Goal: Find specific page/section: Find specific page/section

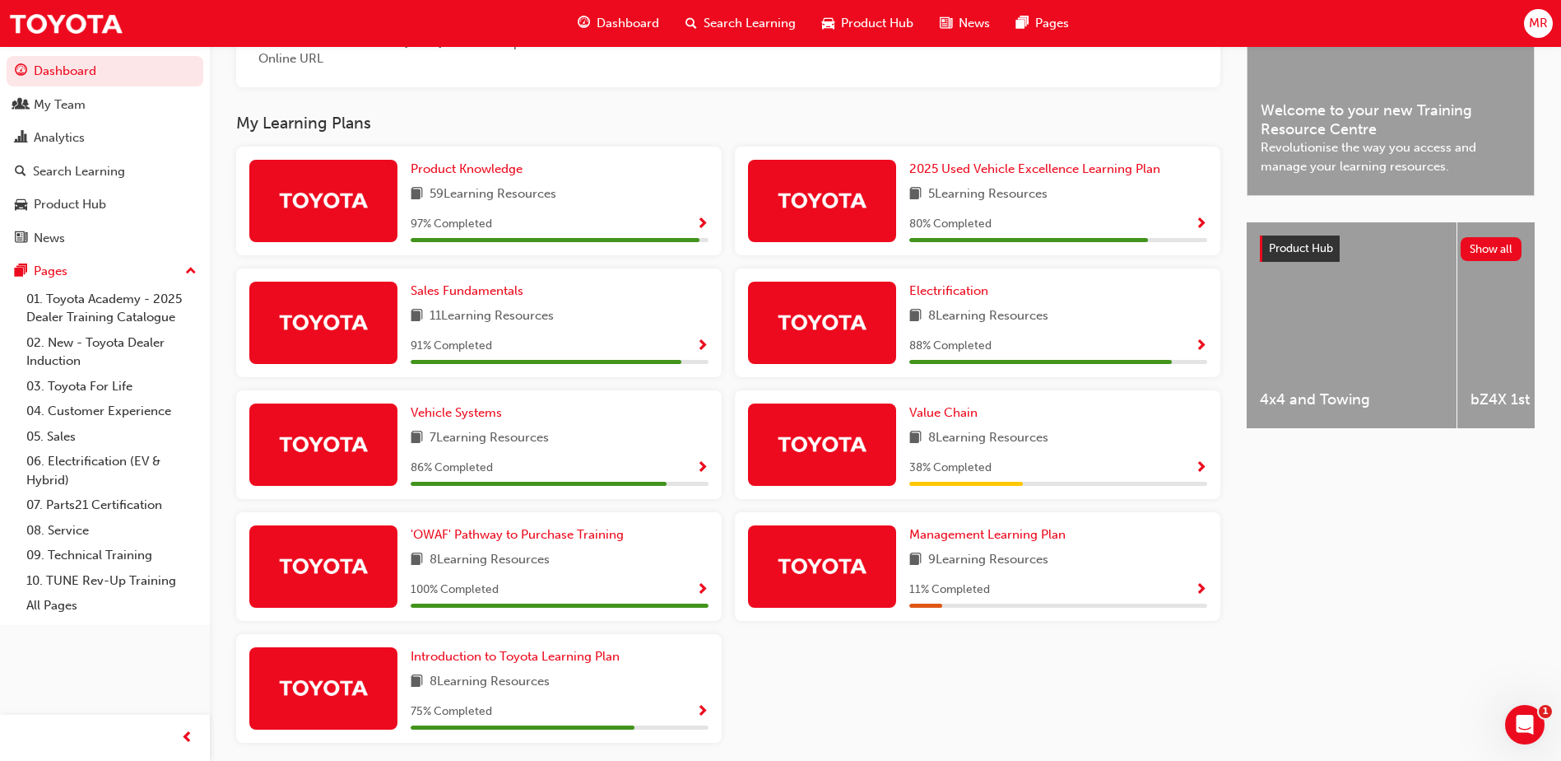
scroll to position [541, 0]
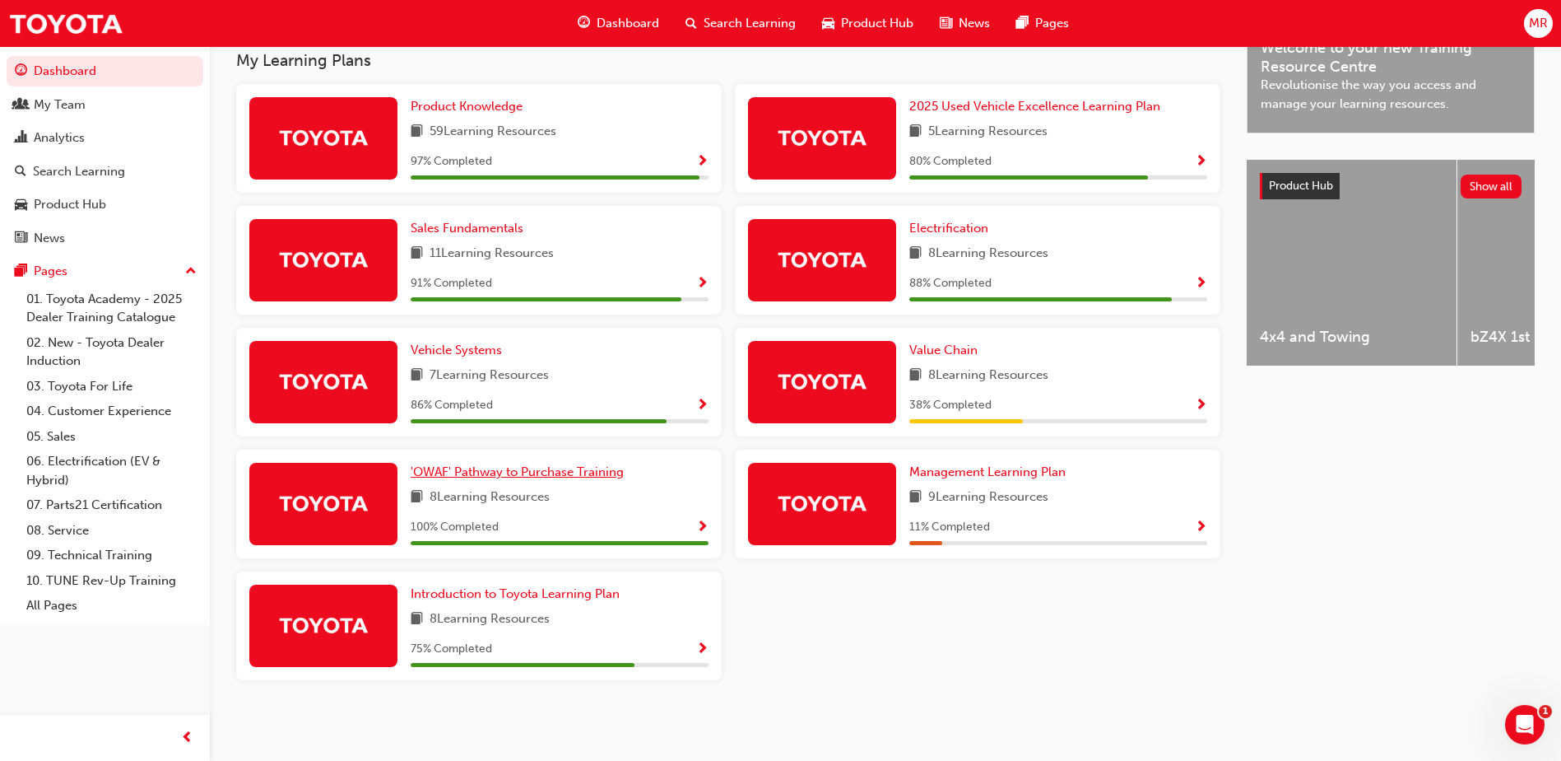
click at [442, 478] on span "'OWAF' Pathway to Purchase Training" at bounding box center [517, 471] width 213 height 15
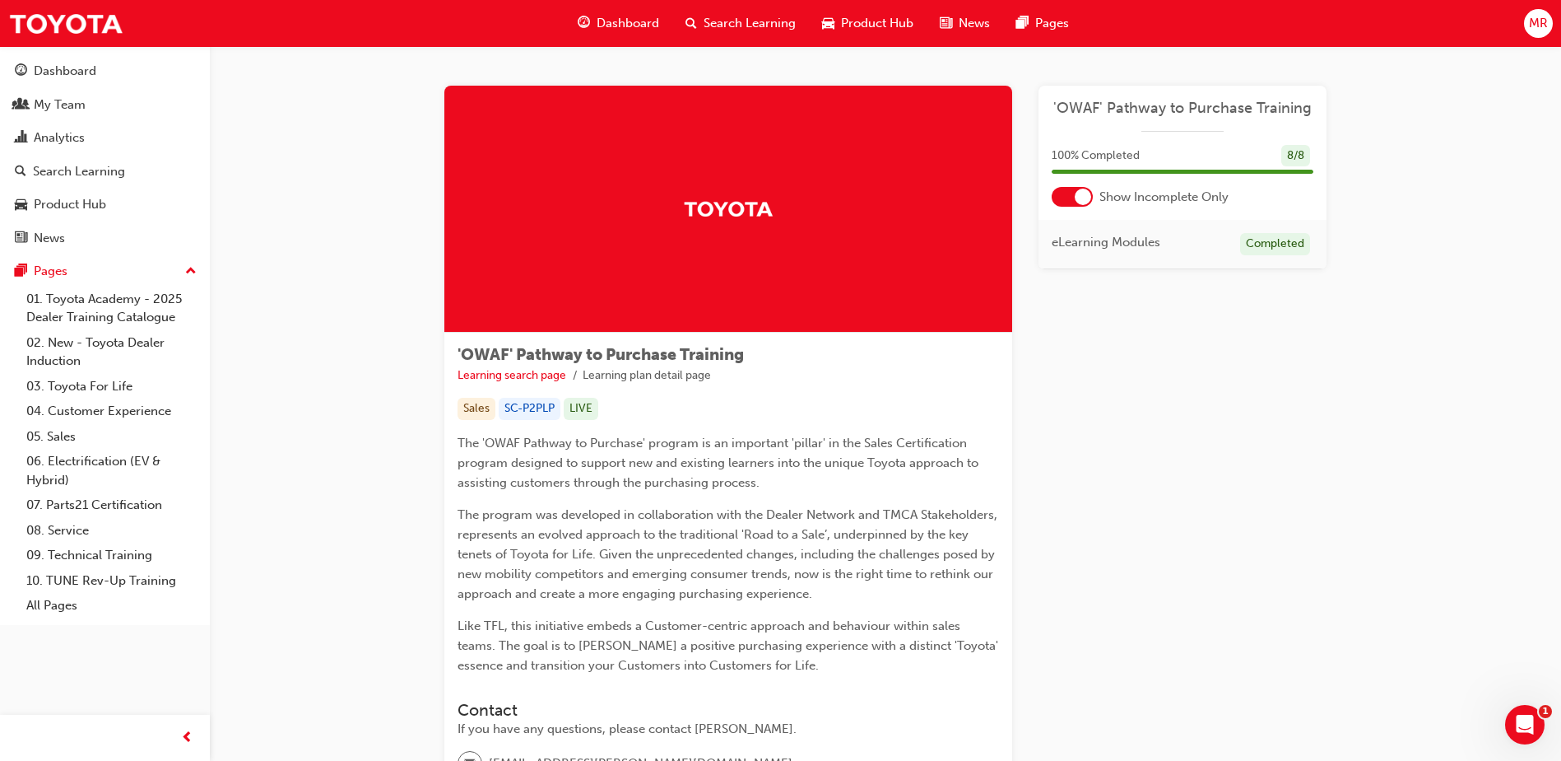
click at [1068, 195] on div at bounding box center [1072, 197] width 41 height 20
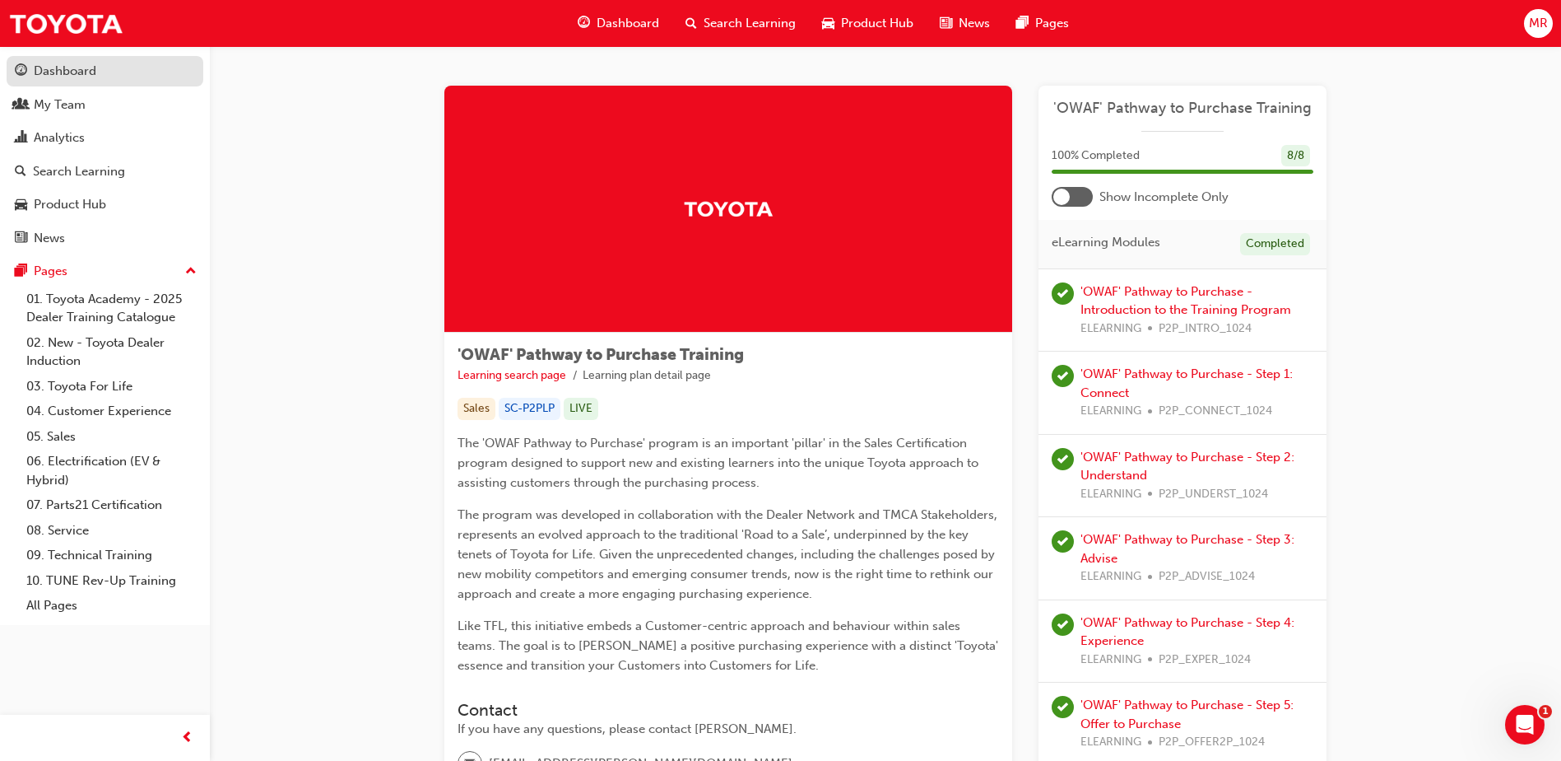
click at [74, 71] on div "Dashboard" at bounding box center [65, 71] width 63 height 19
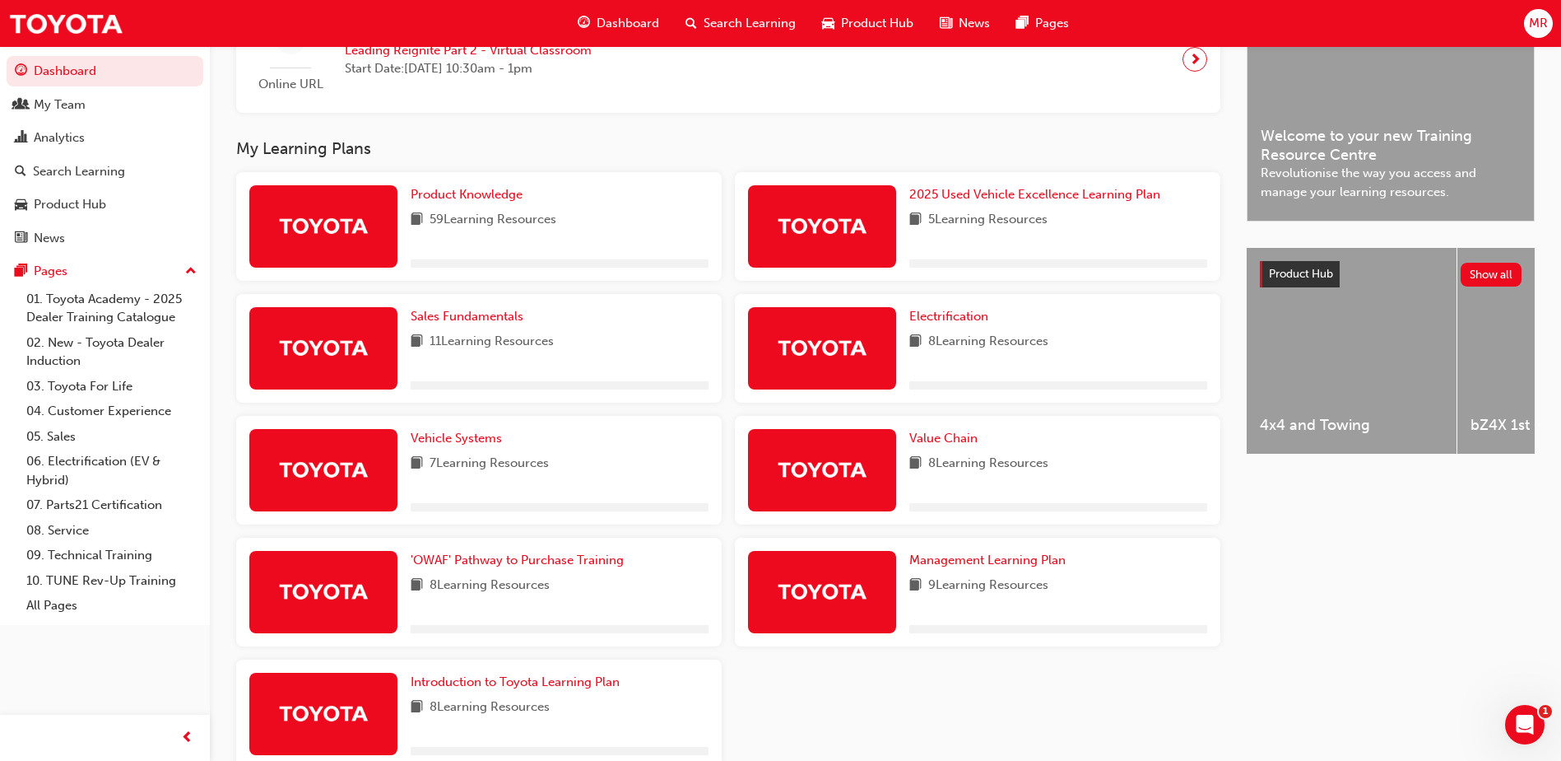
scroll to position [541, 0]
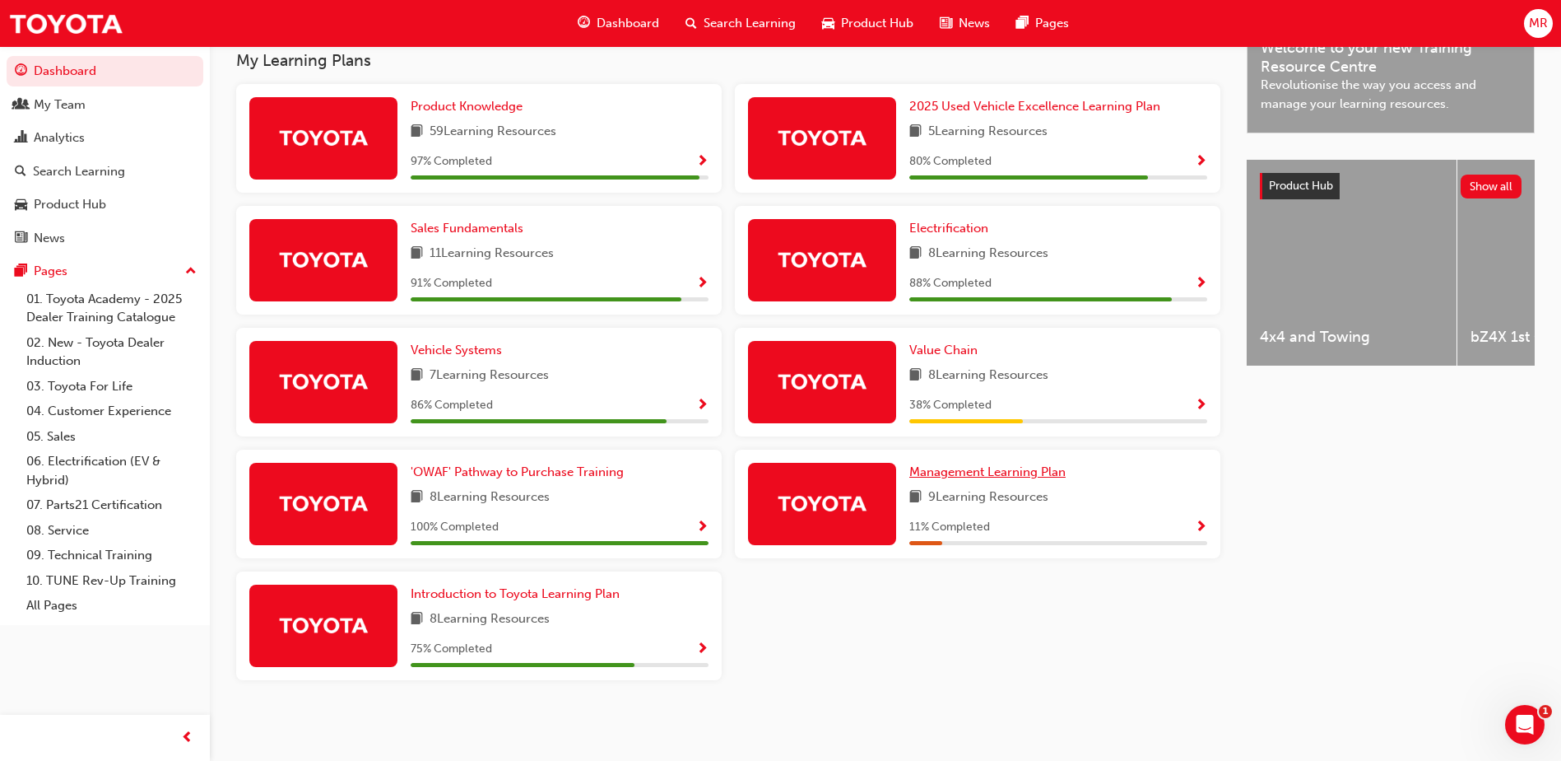
click at [999, 468] on span "Management Learning Plan" at bounding box center [988, 471] width 156 height 15
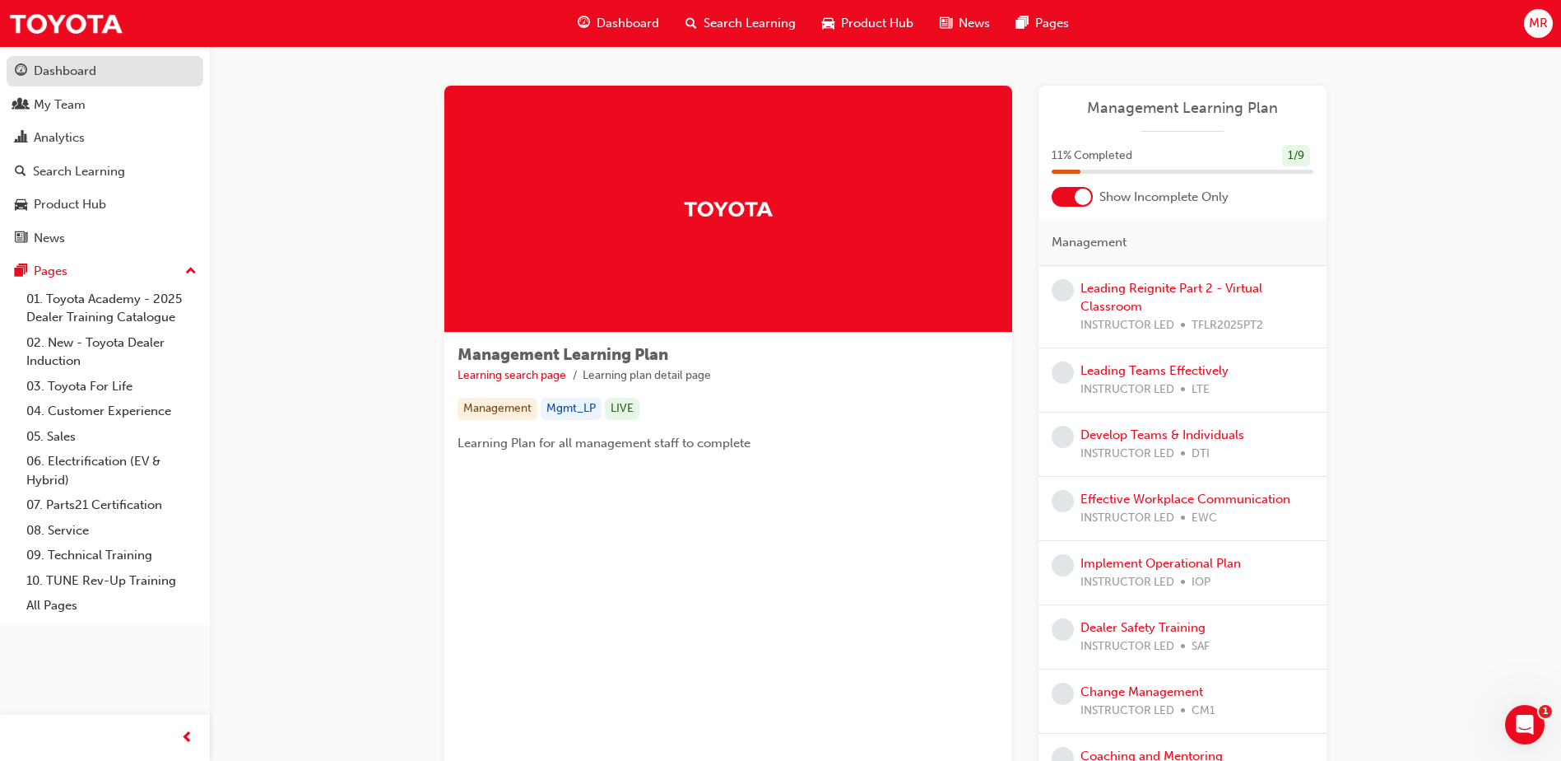
click at [43, 75] on div "Dashboard" at bounding box center [65, 71] width 63 height 19
